Goal: Task Accomplishment & Management: Manage account settings

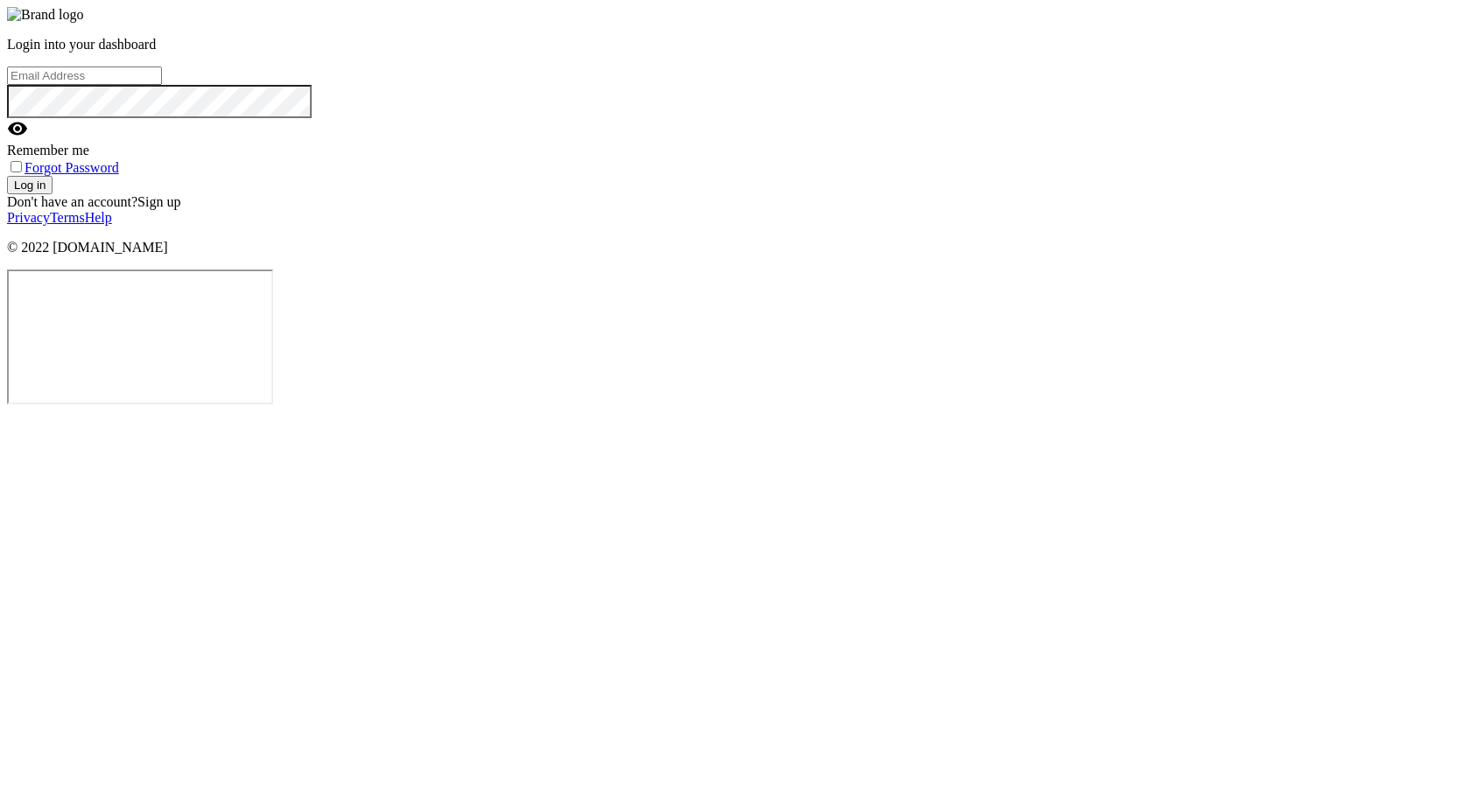
type input "azis.maulana@hiu.co"
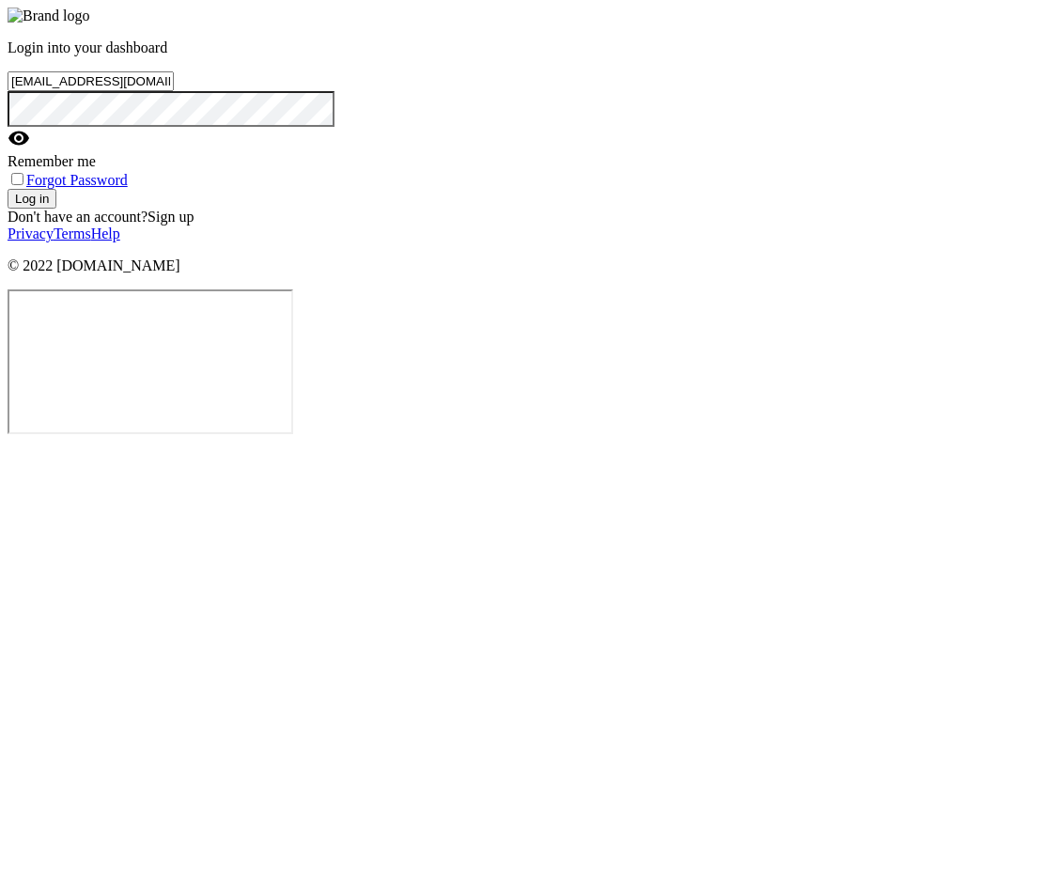
click at [56, 209] on button "Log in" at bounding box center [32, 199] width 49 height 20
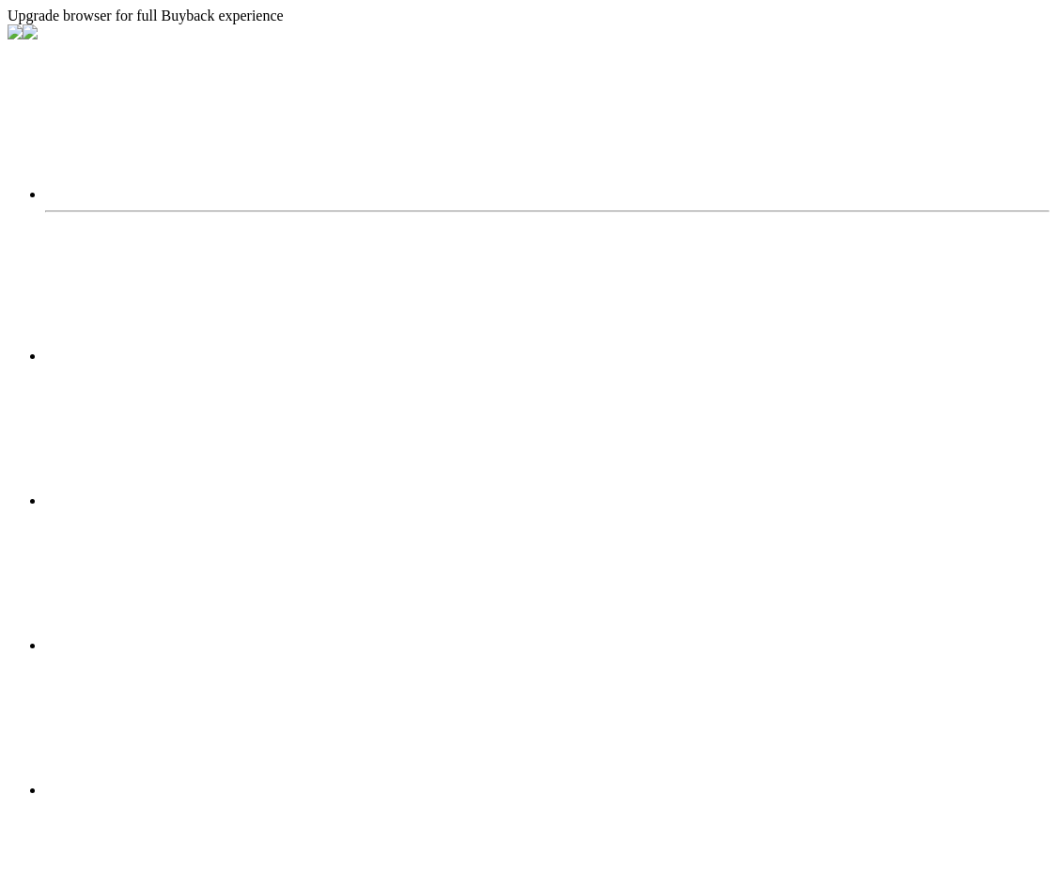
select select "2025"
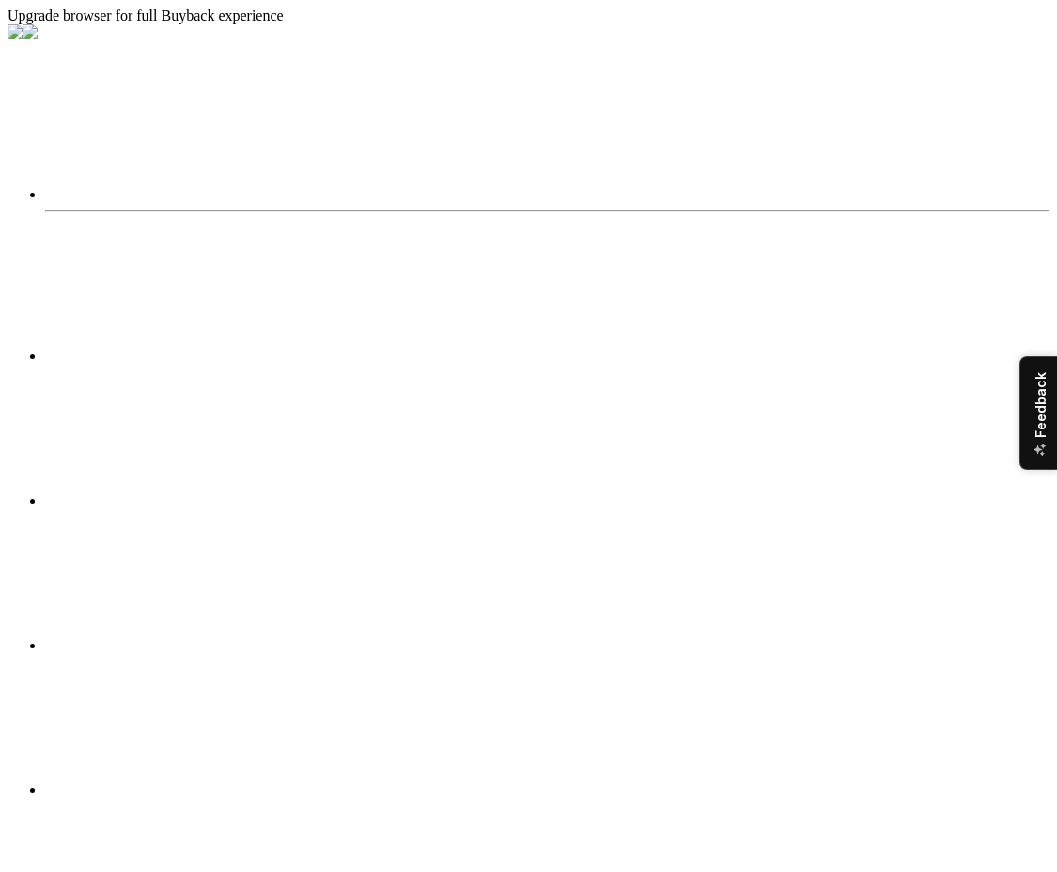
drag, startPoint x: 194, startPoint y: 574, endPoint x: 84, endPoint y: 576, distance: 110.9
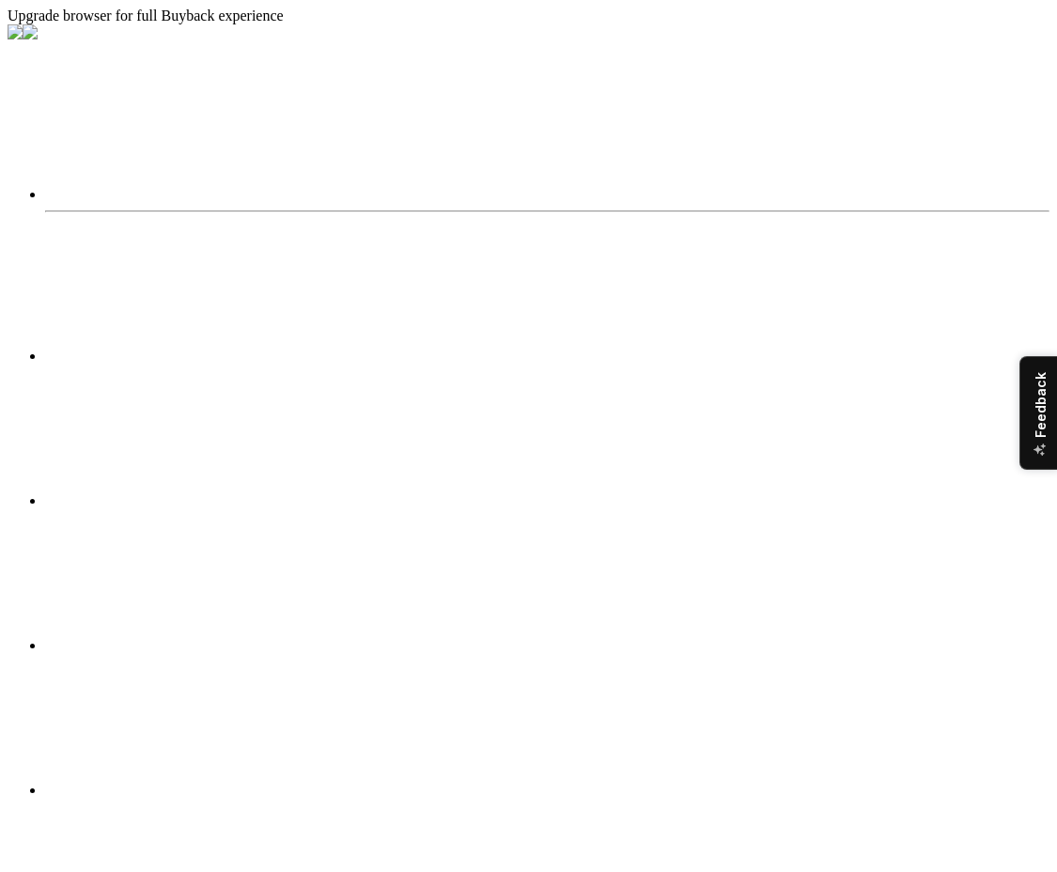
drag, startPoint x: 186, startPoint y: 580, endPoint x: 85, endPoint y: 577, distance: 101.5
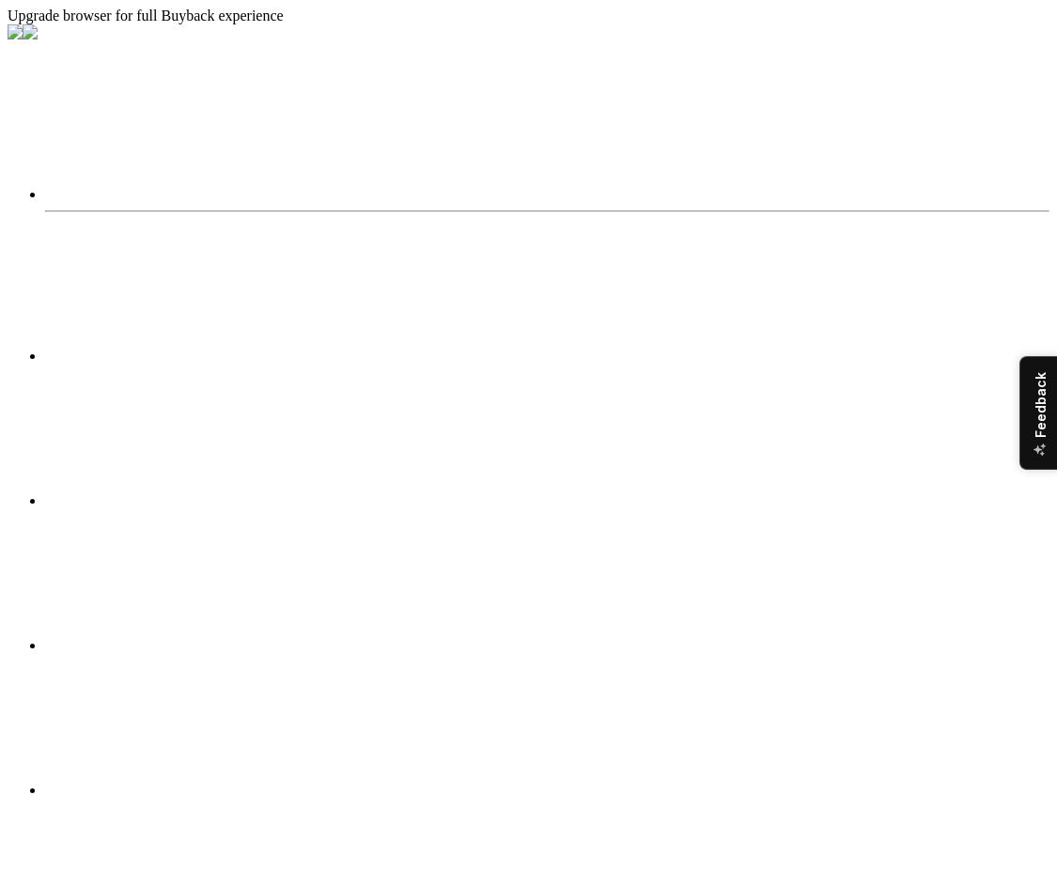
scroll to position [21, 0]
